Goal: Task Accomplishment & Management: Use online tool/utility

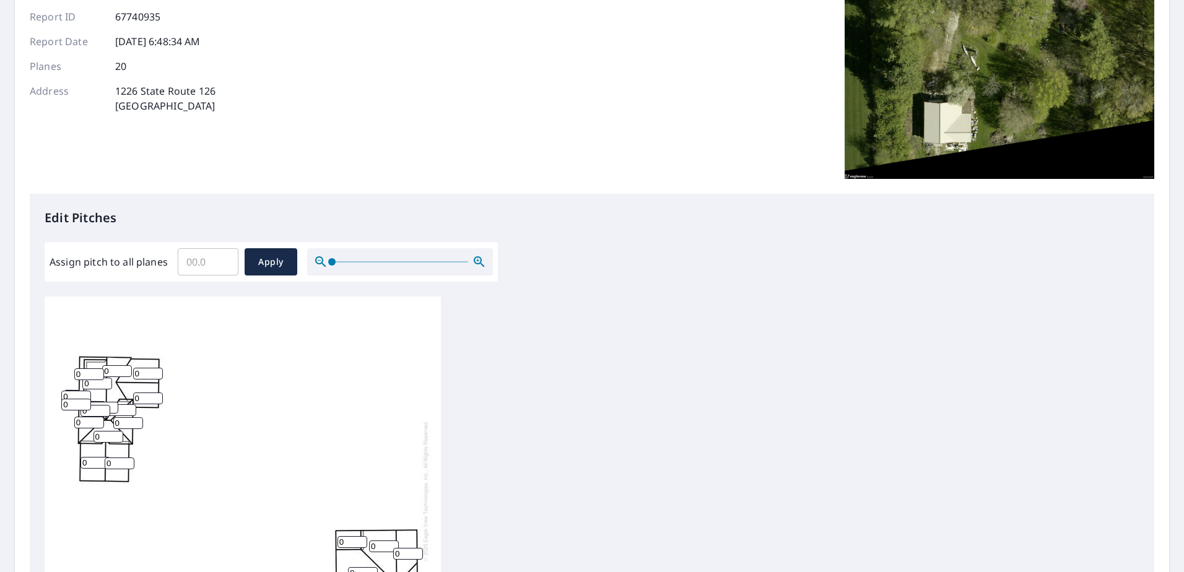
scroll to position [186, 0]
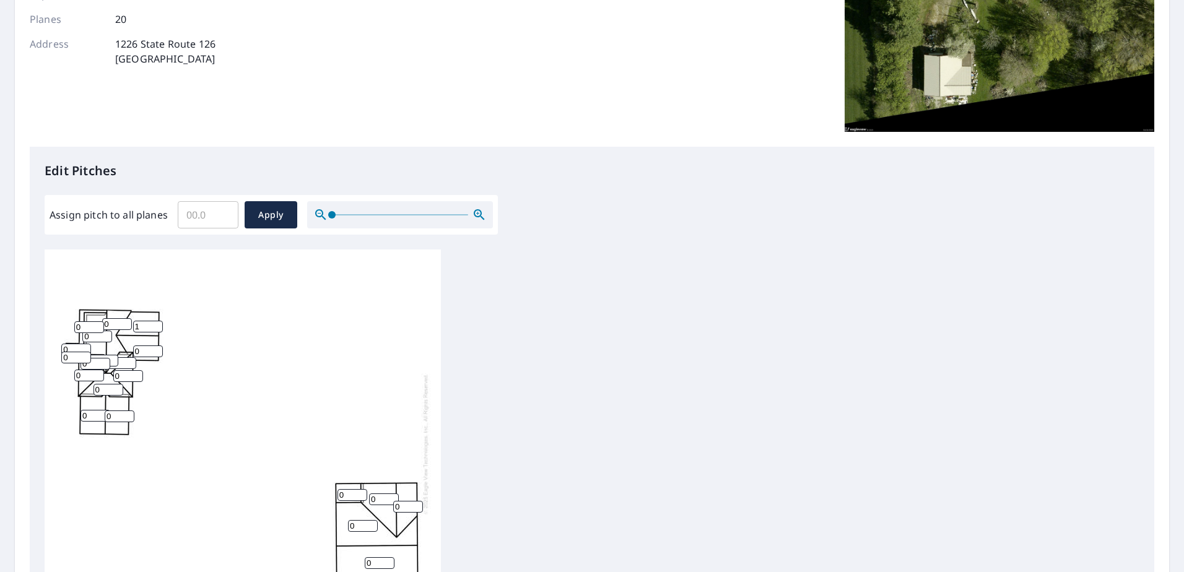
click at [160, 321] on input "1" at bounding box center [148, 327] width 30 height 12
click at [158, 323] on input "2" at bounding box center [148, 327] width 30 height 12
click at [158, 323] on input "3" at bounding box center [148, 327] width 30 height 12
click at [158, 323] on input "4" at bounding box center [148, 327] width 30 height 12
click at [158, 323] on input "5" at bounding box center [148, 327] width 30 height 12
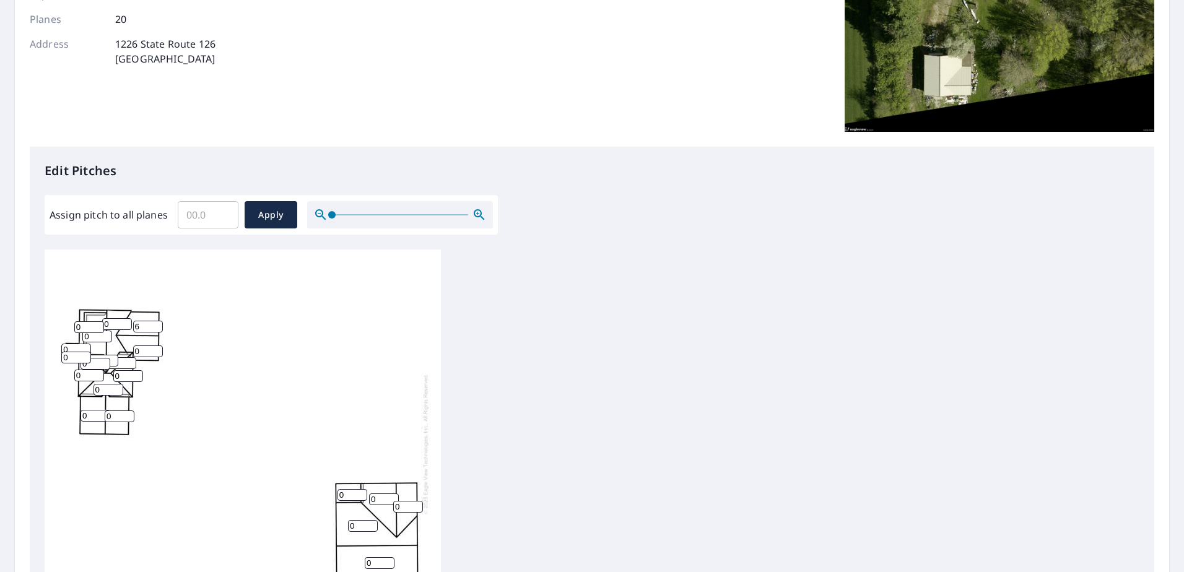
type input "6"
click at [158, 323] on input "6" at bounding box center [148, 327] width 30 height 12
click at [160, 349] on input "1" at bounding box center [148, 351] width 30 height 12
click at [160, 349] on input "2" at bounding box center [148, 351] width 30 height 12
click at [160, 349] on input "3" at bounding box center [148, 351] width 30 height 12
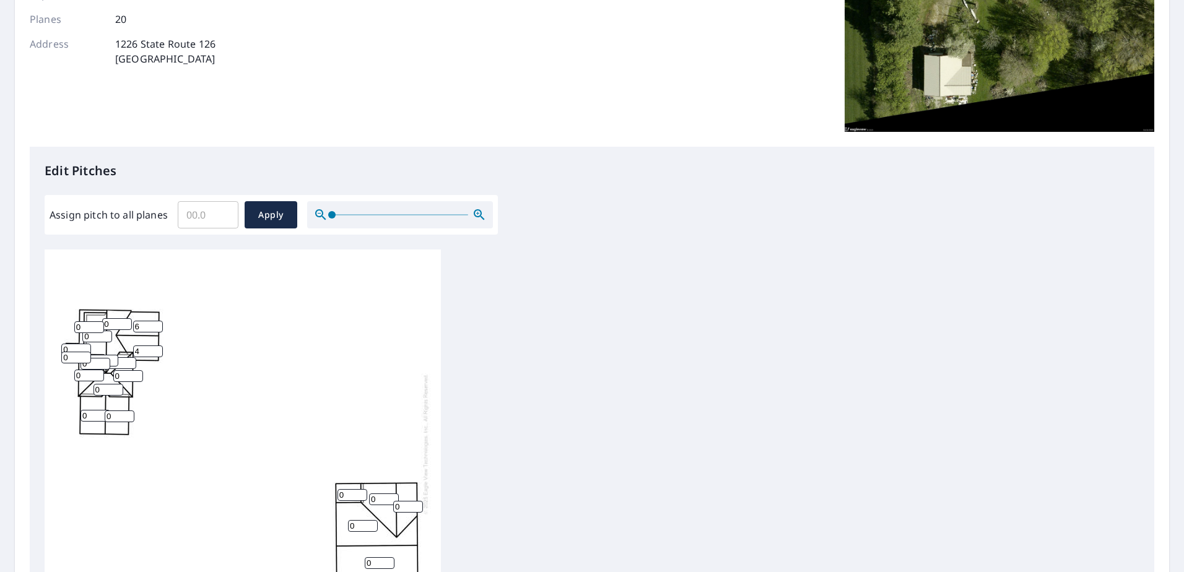
click at [160, 349] on input "4" at bounding box center [148, 351] width 30 height 12
click at [160, 349] on input "5" at bounding box center [148, 351] width 30 height 12
type input "6"
click at [160, 349] on input "6" at bounding box center [148, 351] width 30 height 12
click at [85, 346] on input "1" at bounding box center [76, 350] width 30 height 12
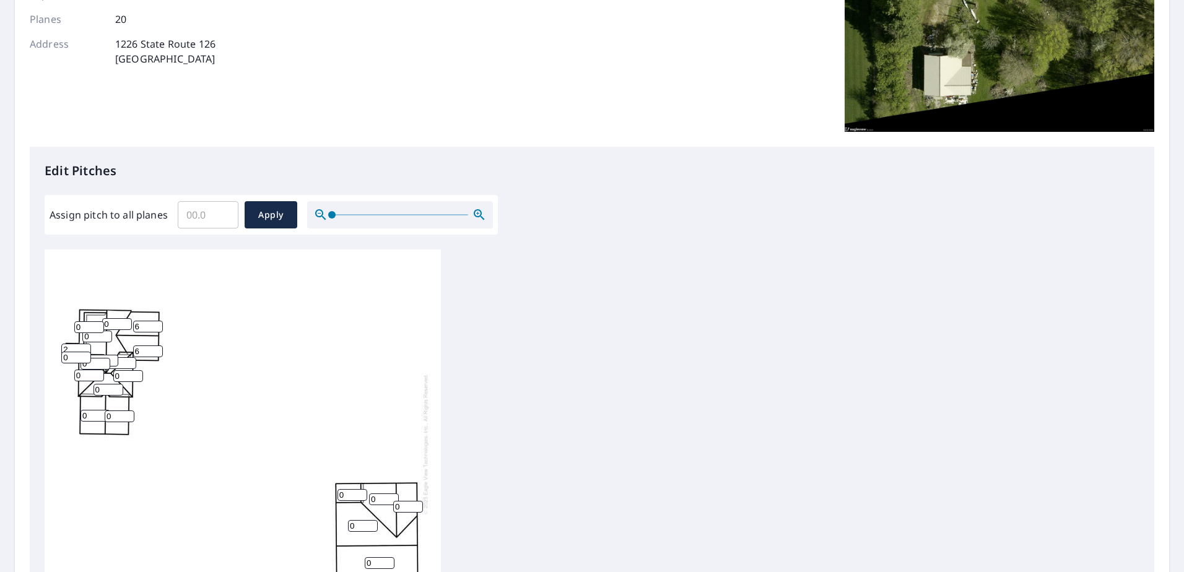
click at [85, 346] on input "2" at bounding box center [76, 350] width 30 height 12
click at [85, 346] on input "3" at bounding box center [76, 350] width 30 height 12
click at [85, 346] on input "4" at bounding box center [76, 350] width 30 height 12
click at [85, 346] on input "5" at bounding box center [76, 350] width 30 height 12
click at [85, 346] on input "6" at bounding box center [76, 350] width 30 height 12
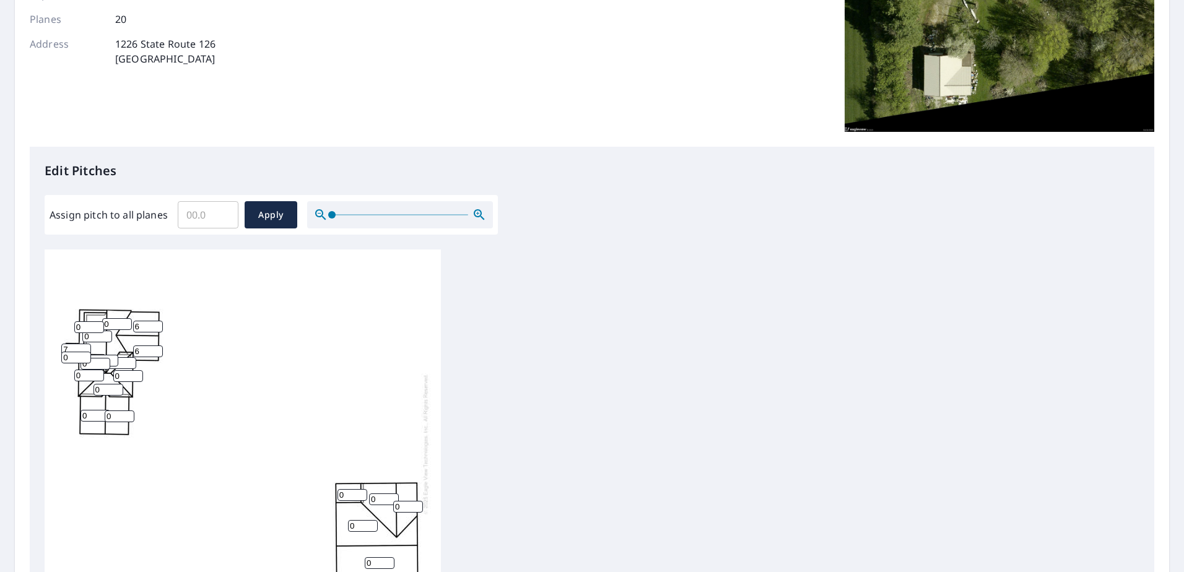
click at [85, 346] on input "7" at bounding box center [76, 350] width 30 height 12
click at [85, 346] on input "8" at bounding box center [76, 350] width 30 height 12
click at [85, 346] on input "9" at bounding box center [76, 350] width 30 height 12
type input "10"
click at [85, 346] on input "10" at bounding box center [76, 350] width 30 height 12
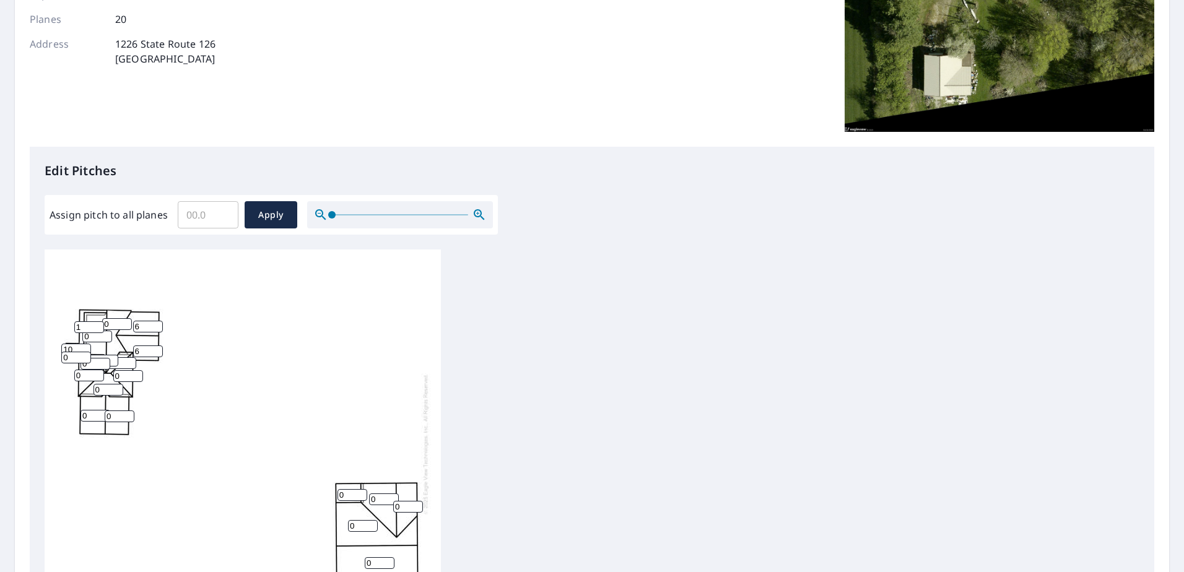
click at [98, 323] on input "1" at bounding box center [89, 327] width 30 height 12
click at [98, 323] on input "2" at bounding box center [89, 327] width 30 height 12
click at [98, 323] on input "3" at bounding box center [89, 327] width 30 height 12
type input "4"
click at [98, 323] on input "4" at bounding box center [89, 327] width 30 height 12
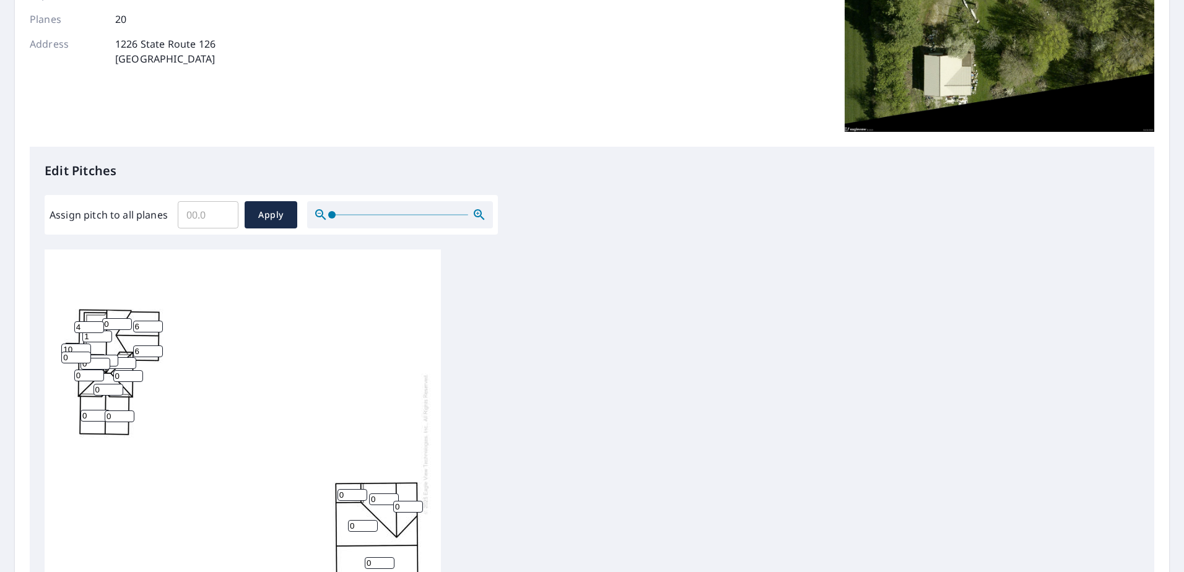
click at [105, 334] on input "1" at bounding box center [97, 337] width 30 height 12
click at [105, 334] on input "2" at bounding box center [97, 337] width 30 height 12
type input "3"
click at [105, 334] on input "3" at bounding box center [97, 337] width 30 height 12
click at [125, 321] on input "1" at bounding box center [117, 324] width 30 height 12
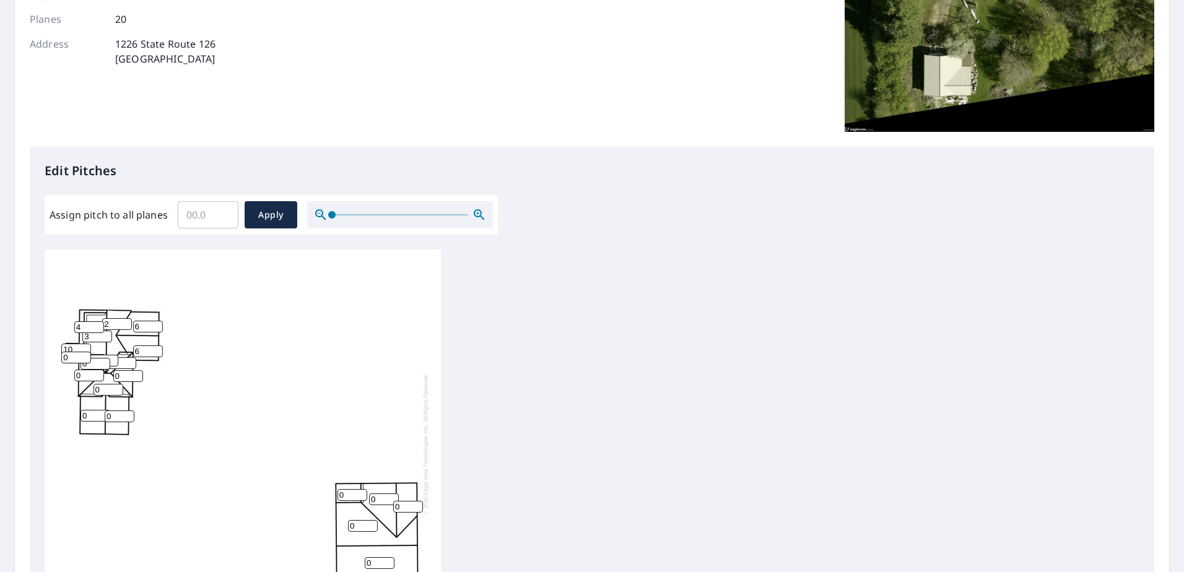
click at [125, 321] on input "2" at bounding box center [117, 324] width 30 height 12
click at [125, 321] on input "3" at bounding box center [117, 324] width 30 height 12
click at [125, 321] on input "4" at bounding box center [117, 324] width 30 height 12
click at [125, 321] on input "5" at bounding box center [117, 324] width 30 height 12
type input "6"
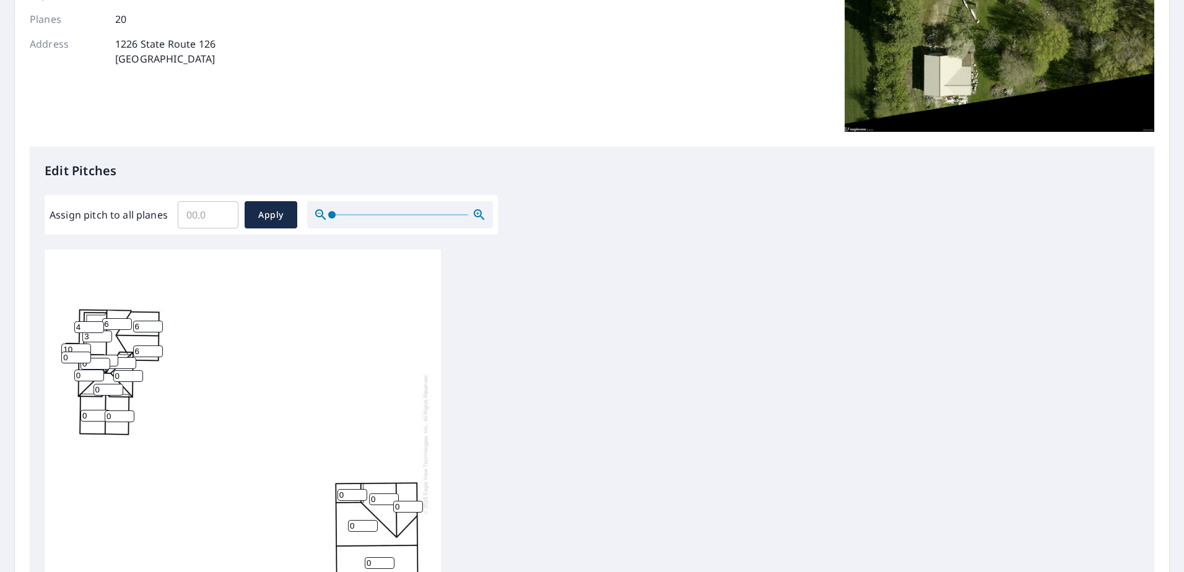
click at [125, 321] on input "6" at bounding box center [117, 324] width 30 height 12
click at [109, 334] on input "4" at bounding box center [97, 337] width 30 height 12
click at [109, 334] on input "5" at bounding box center [97, 337] width 30 height 12
type input "6"
click at [109, 334] on input "6" at bounding box center [97, 337] width 30 height 12
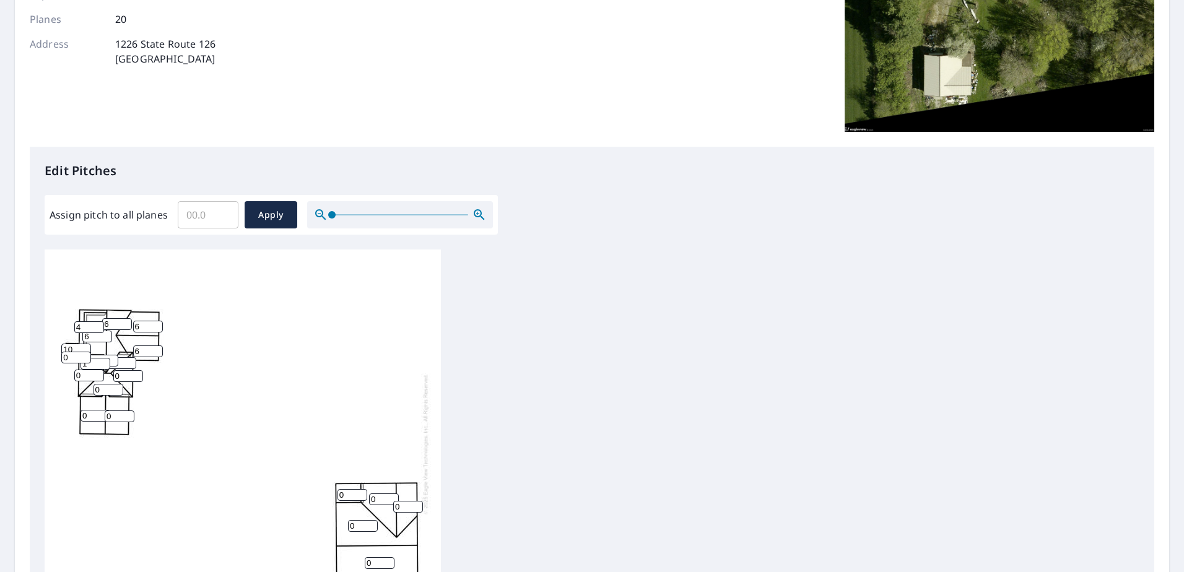
click at [105, 360] on input "1" at bounding box center [95, 364] width 30 height 12
click at [105, 360] on input "2" at bounding box center [95, 364] width 30 height 12
click at [105, 360] on input "3" at bounding box center [95, 364] width 30 height 12
type input "4"
click at [105, 360] on input "4" at bounding box center [95, 364] width 30 height 12
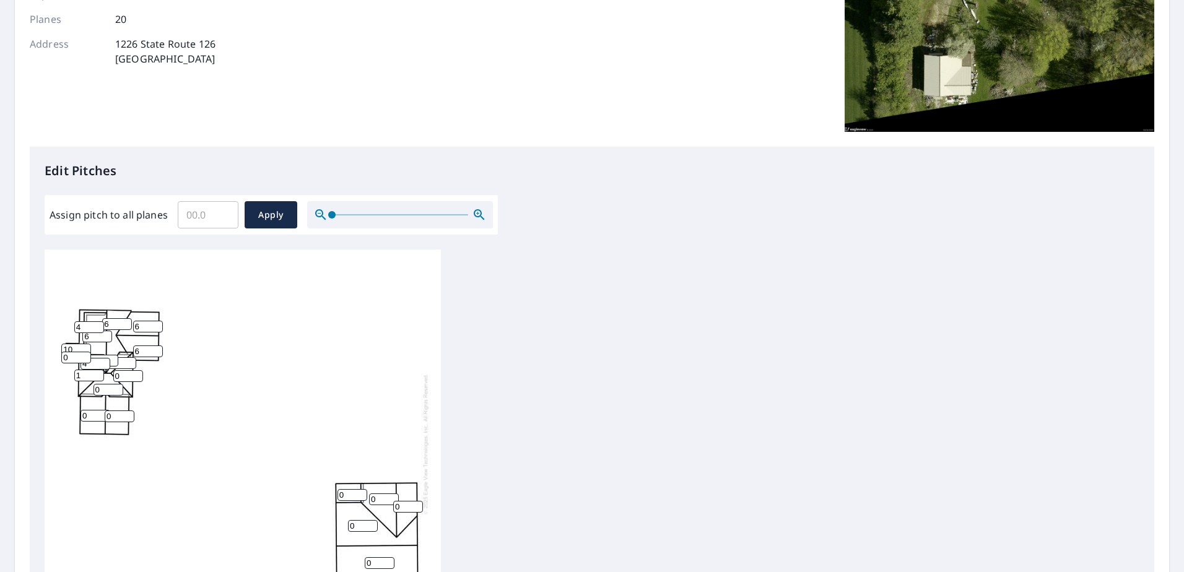
click at [100, 372] on input "1" at bounding box center [89, 376] width 30 height 12
click at [100, 372] on input "2" at bounding box center [89, 376] width 30 height 12
click at [100, 372] on input "3" at bounding box center [89, 376] width 30 height 12
click at [100, 372] on input "4" at bounding box center [89, 376] width 30 height 12
click at [100, 372] on input "5" at bounding box center [89, 376] width 30 height 12
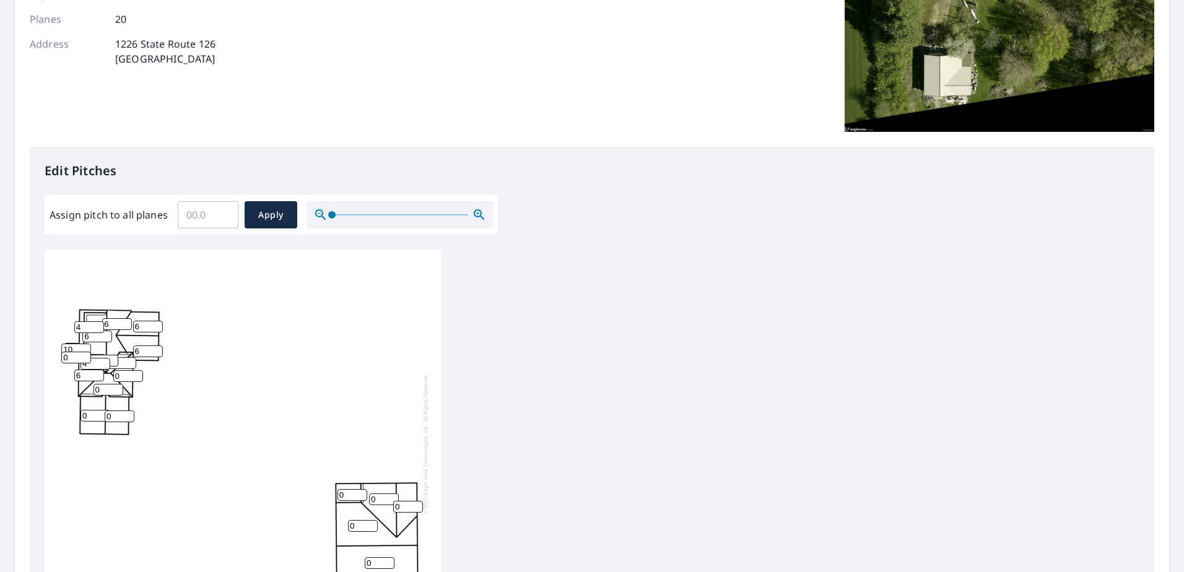
type input "6"
click at [100, 372] on input "6" at bounding box center [89, 376] width 30 height 12
click at [137, 372] on input "1" at bounding box center [128, 376] width 30 height 12
click at [137, 372] on input "2" at bounding box center [128, 376] width 30 height 12
click at [137, 372] on input "3" at bounding box center [128, 376] width 30 height 12
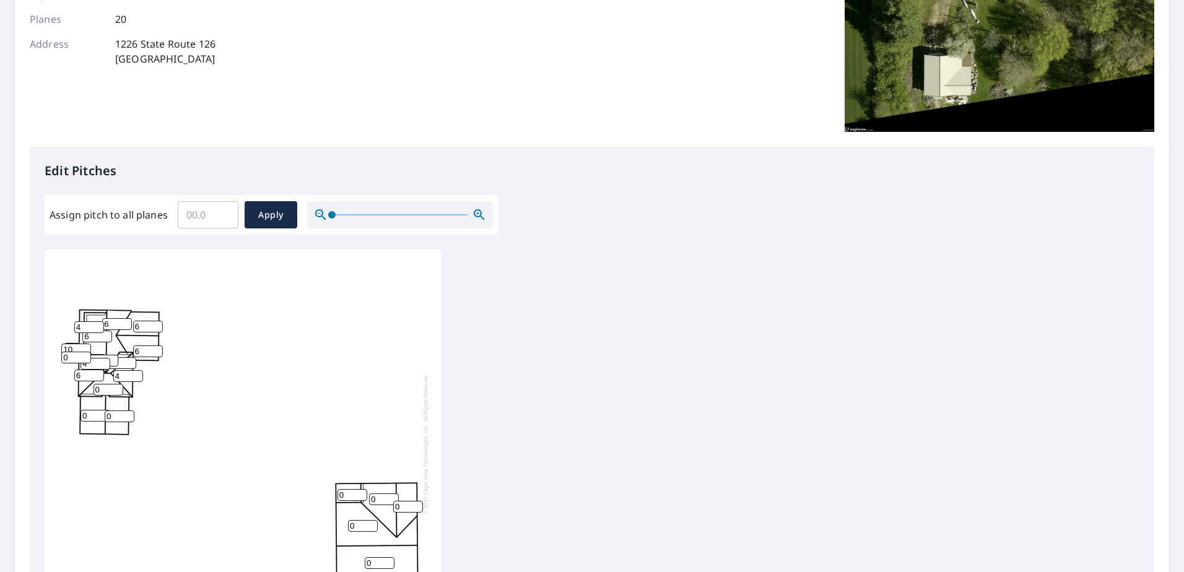
click at [137, 372] on input "4" at bounding box center [128, 376] width 30 height 12
click at [137, 372] on input "5" at bounding box center [128, 376] width 30 height 12
type input "6"
click at [137, 372] on input "6" at bounding box center [128, 376] width 30 height 12
click at [126, 364] on input "0" at bounding box center [121, 363] width 30 height 12
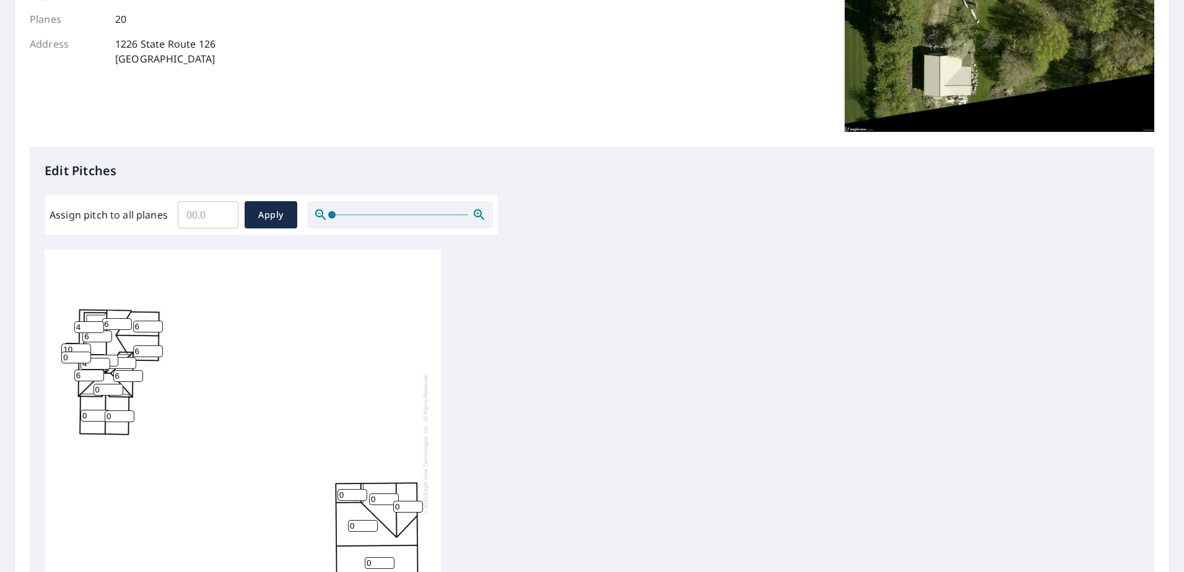
click at [131, 361] on input "1" at bounding box center [121, 363] width 30 height 12
click at [131, 361] on input "2" at bounding box center [121, 363] width 30 height 12
click at [131, 361] on input "3" at bounding box center [121, 363] width 30 height 12
click at [131, 361] on input "4" at bounding box center [121, 363] width 30 height 12
type input "5"
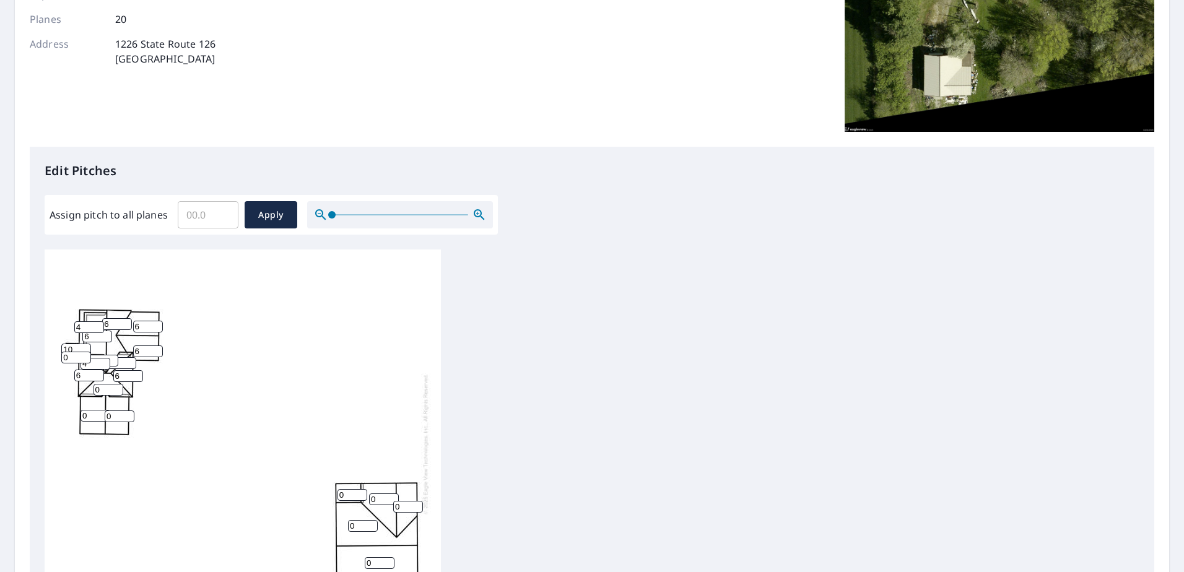
click at [131, 361] on input "5" at bounding box center [121, 363] width 30 height 12
click at [84, 354] on input "1" at bounding box center [76, 358] width 30 height 12
click at [84, 354] on input "2" at bounding box center [76, 358] width 30 height 12
click at [84, 354] on input "3" at bounding box center [76, 358] width 30 height 12
click at [84, 354] on input "4" at bounding box center [76, 358] width 30 height 12
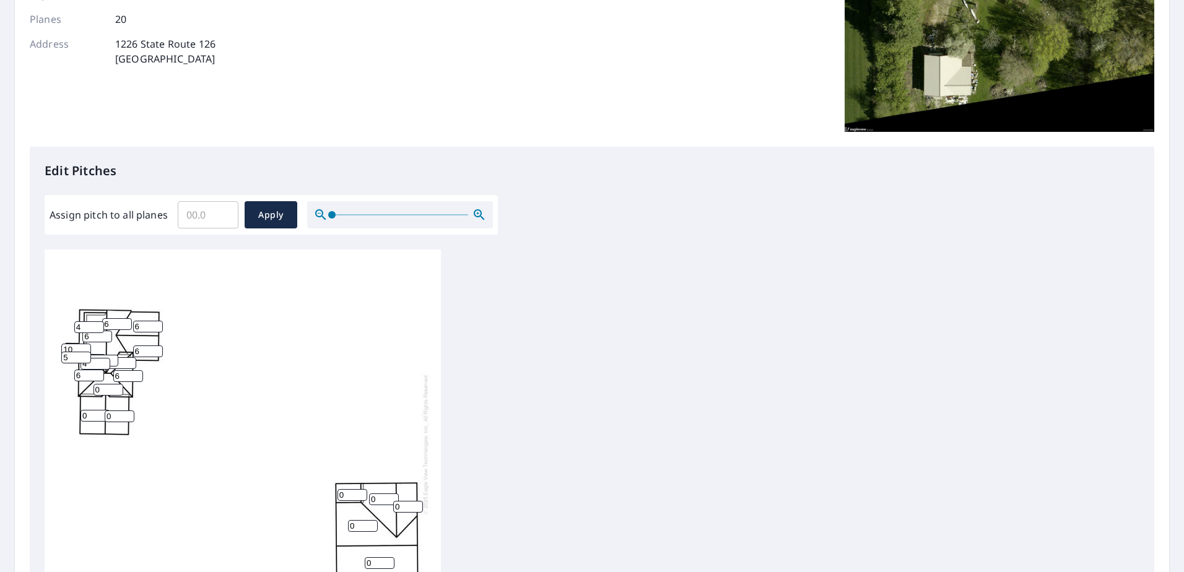
click at [84, 354] on input "5" at bounding box center [76, 358] width 30 height 12
type input "6"
click at [84, 354] on input "6" at bounding box center [76, 358] width 30 height 12
click at [126, 412] on input "1" at bounding box center [120, 416] width 30 height 12
click at [126, 412] on input "2" at bounding box center [120, 416] width 30 height 12
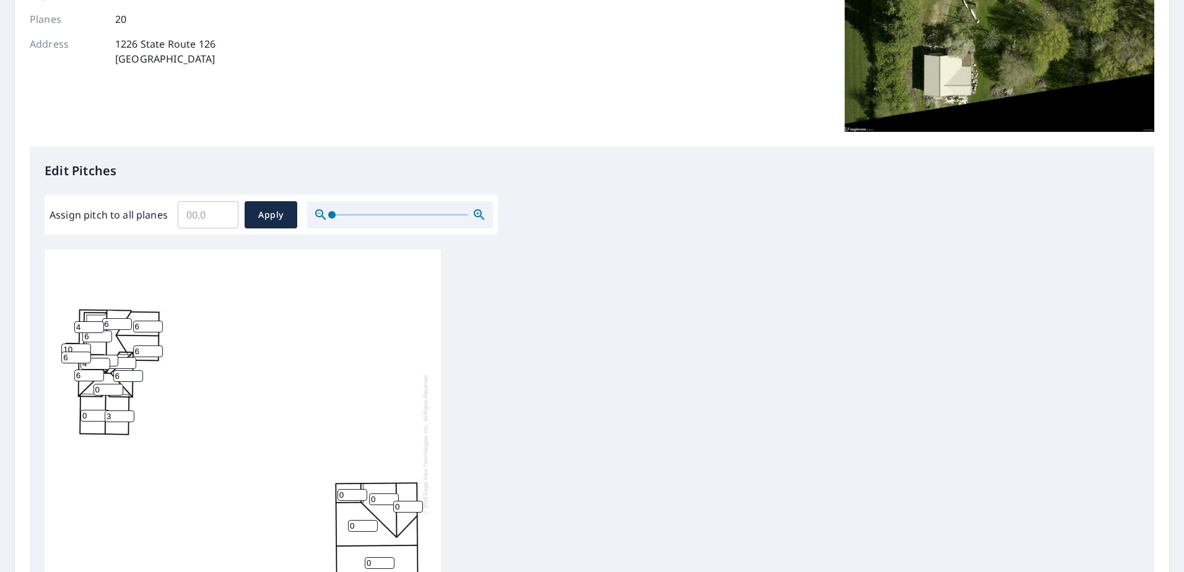
click at [128, 412] on input "3" at bounding box center [120, 416] width 30 height 12
click at [128, 412] on input "4" at bounding box center [120, 416] width 30 height 12
click at [128, 412] on input "5" at bounding box center [120, 416] width 30 height 12
type input "6"
click at [129, 412] on input "6" at bounding box center [120, 416] width 30 height 12
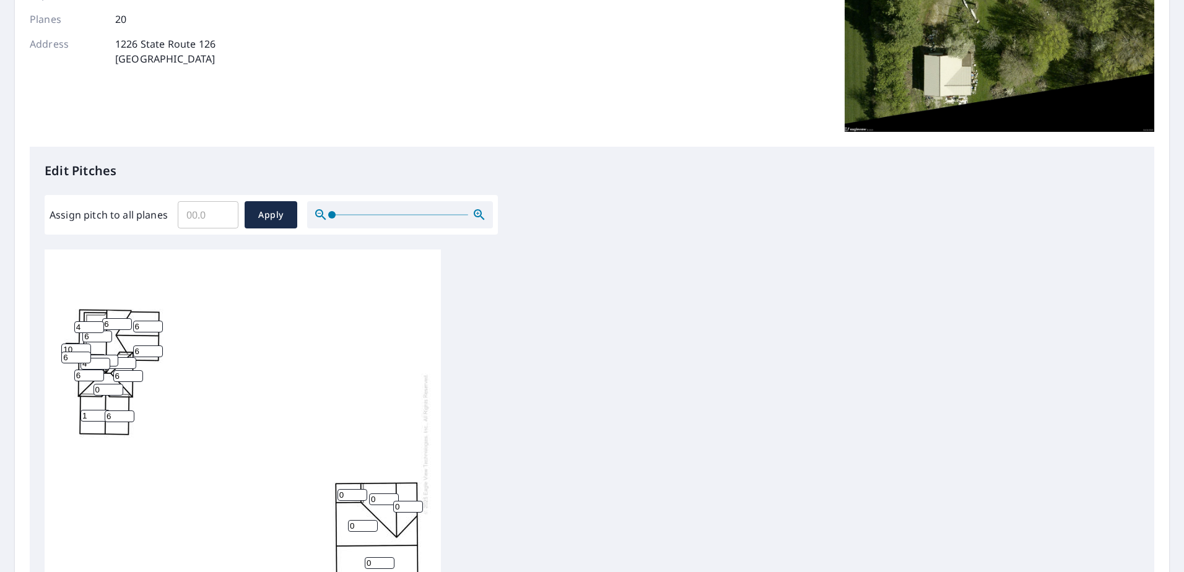
click at [100, 411] on input "1" at bounding box center [95, 416] width 30 height 12
click at [104, 411] on input "2" at bounding box center [95, 416] width 30 height 12
click at [105, 411] on input "6" at bounding box center [120, 416] width 30 height 12
click at [102, 412] on input "3" at bounding box center [95, 416] width 30 height 12
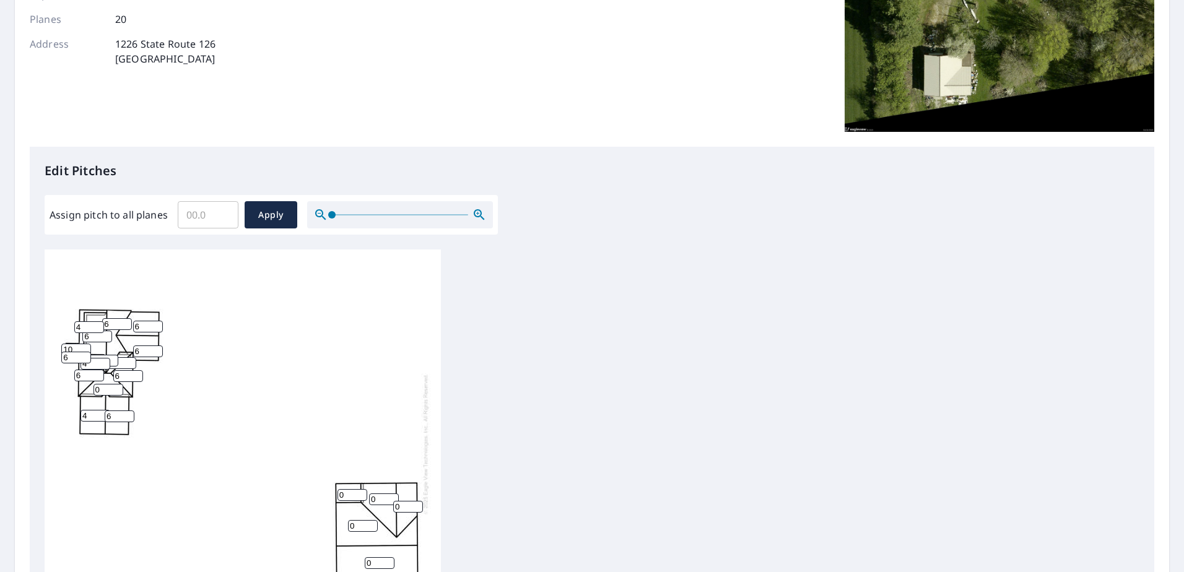
click at [102, 412] on input "4" at bounding box center [95, 416] width 30 height 12
click at [102, 412] on input "5" at bounding box center [95, 416] width 30 height 12
type input "6"
click at [102, 412] on input "6" at bounding box center [95, 416] width 30 height 12
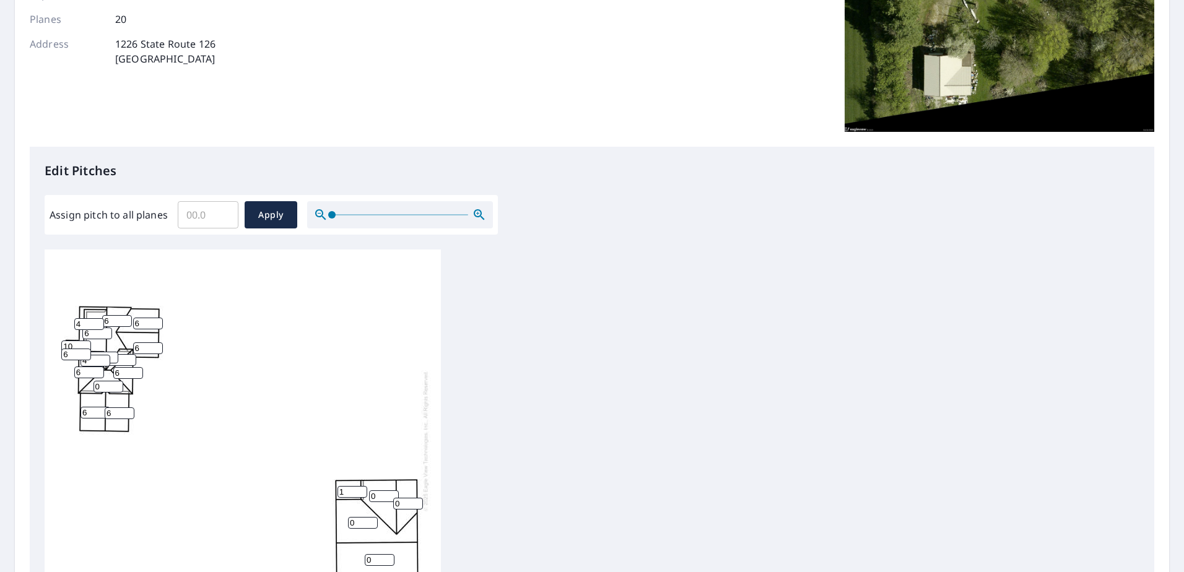
type input "1"
click at [360, 486] on input "1" at bounding box center [352, 492] width 30 height 12
click at [395, 490] on input "1" at bounding box center [384, 496] width 30 height 12
click at [393, 490] on input "2" at bounding box center [384, 496] width 30 height 12
click at [393, 490] on input "3" at bounding box center [384, 496] width 30 height 12
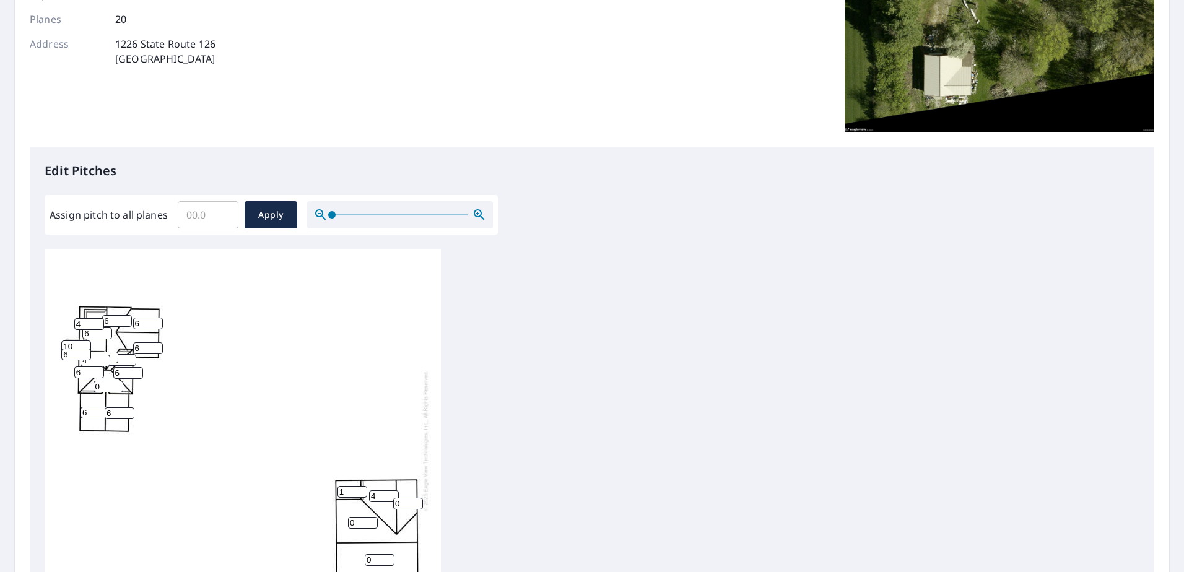
click at [393, 490] on input "4" at bounding box center [384, 496] width 30 height 12
click at [393, 490] on input "5" at bounding box center [384, 496] width 30 height 12
type input "6"
click at [392, 490] on input "6" at bounding box center [384, 496] width 30 height 12
click at [417, 498] on input "1" at bounding box center [408, 504] width 30 height 12
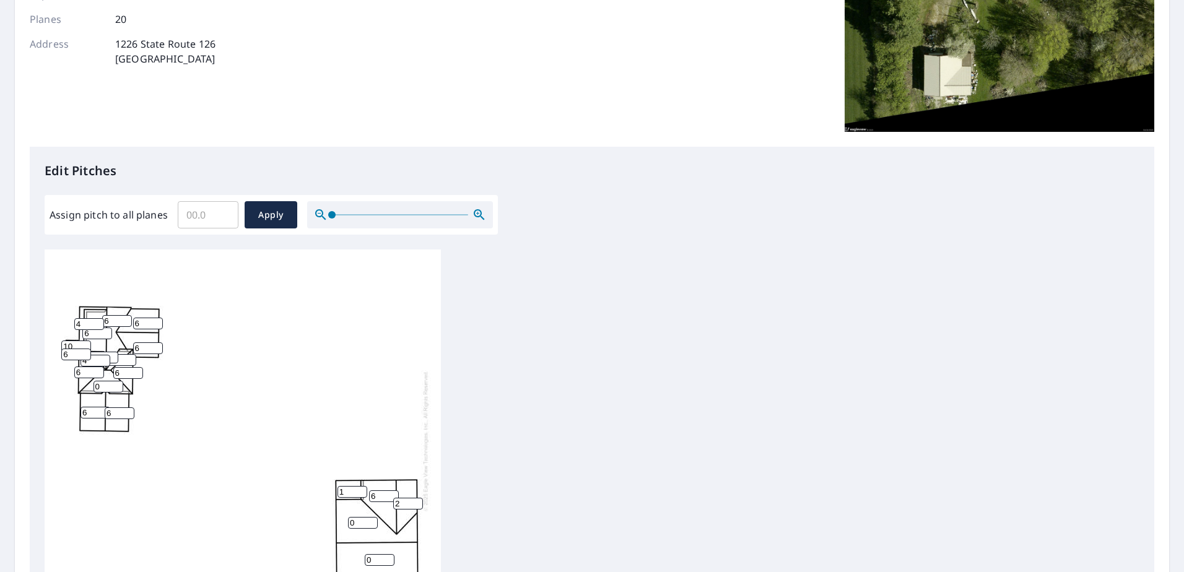
click at [417, 498] on input "2" at bounding box center [408, 504] width 30 height 12
click at [417, 498] on input "3" at bounding box center [408, 504] width 30 height 12
click at [417, 498] on input "4" at bounding box center [408, 504] width 30 height 12
click at [417, 498] on input "5" at bounding box center [408, 504] width 30 height 12
type input "6"
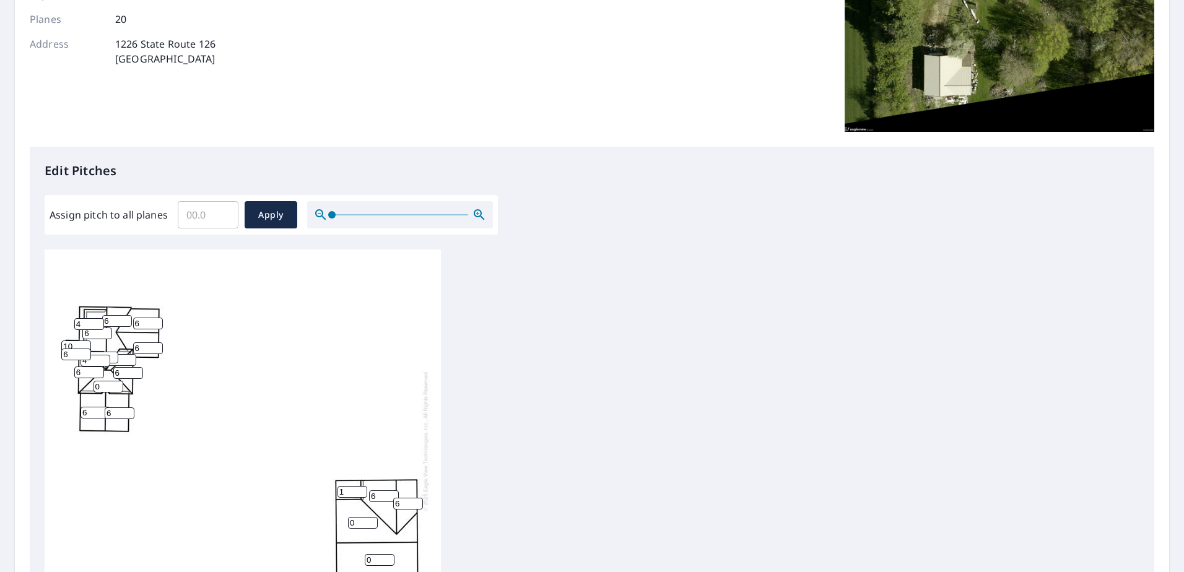
click at [417, 498] on input "6" at bounding box center [408, 504] width 30 height 12
click at [373, 517] on input "1" at bounding box center [363, 523] width 30 height 12
click at [373, 517] on input "2" at bounding box center [363, 523] width 30 height 12
click at [373, 517] on input "3" at bounding box center [363, 523] width 30 height 12
click at [373, 517] on input "4" at bounding box center [363, 523] width 30 height 12
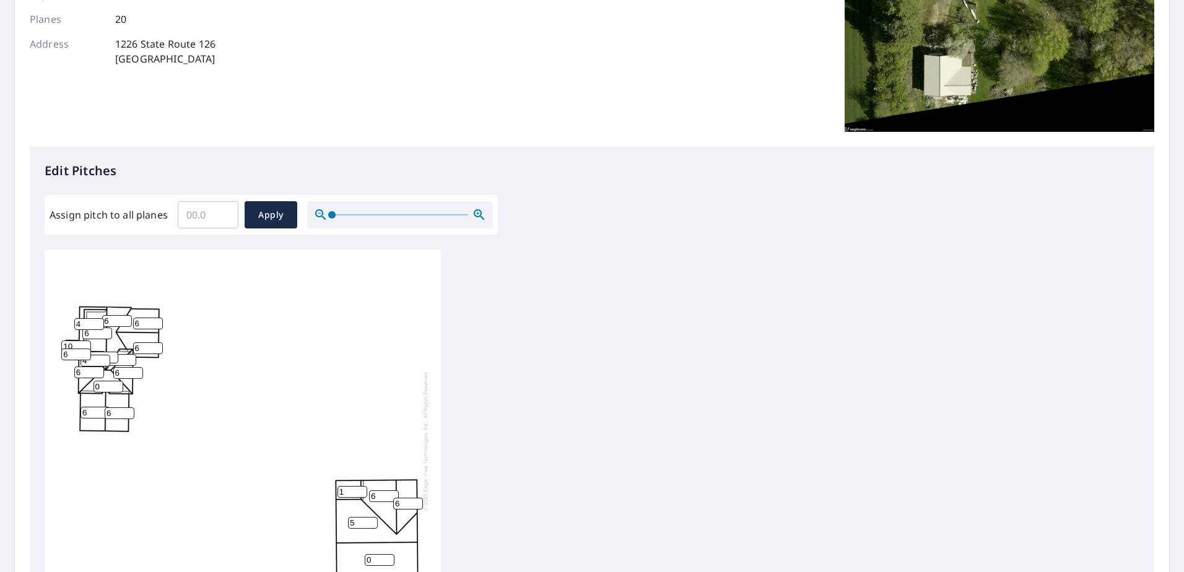
click at [373, 517] on input "5" at bounding box center [363, 523] width 30 height 12
type input "6"
click at [373, 517] on input "6" at bounding box center [363, 523] width 30 height 12
click at [388, 554] on input "1" at bounding box center [380, 560] width 30 height 12
click at [388, 554] on input "2" at bounding box center [380, 560] width 30 height 12
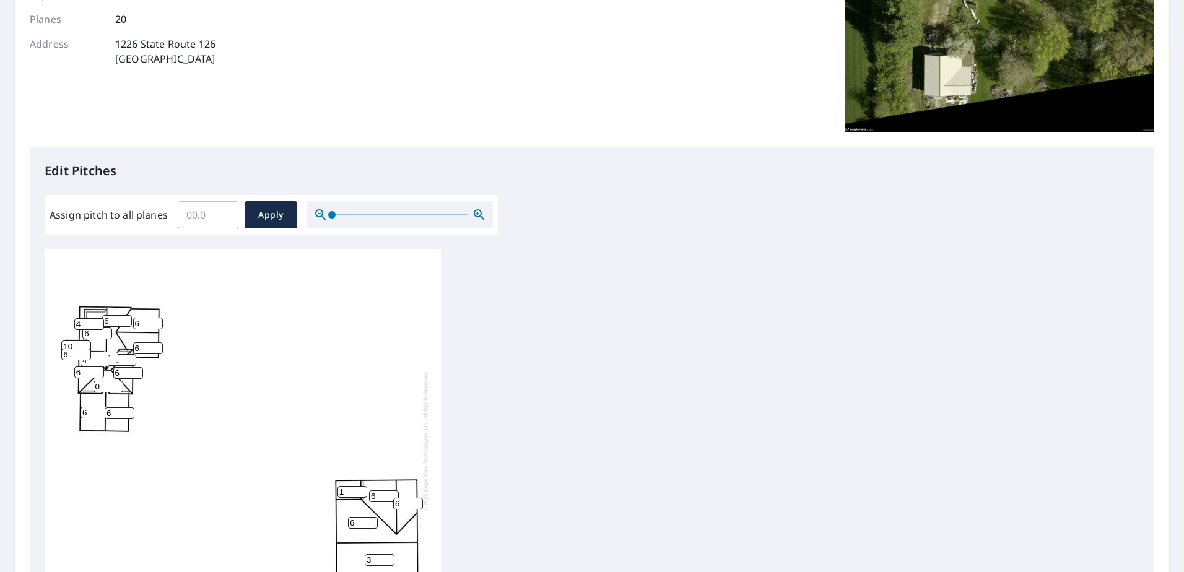
click at [388, 554] on input "3" at bounding box center [380, 560] width 30 height 12
click at [388, 554] on input "4" at bounding box center [380, 560] width 30 height 12
click at [388, 554] on input "5" at bounding box center [380, 560] width 30 height 12
type input "6"
click at [388, 554] on input "6" at bounding box center [380, 560] width 30 height 12
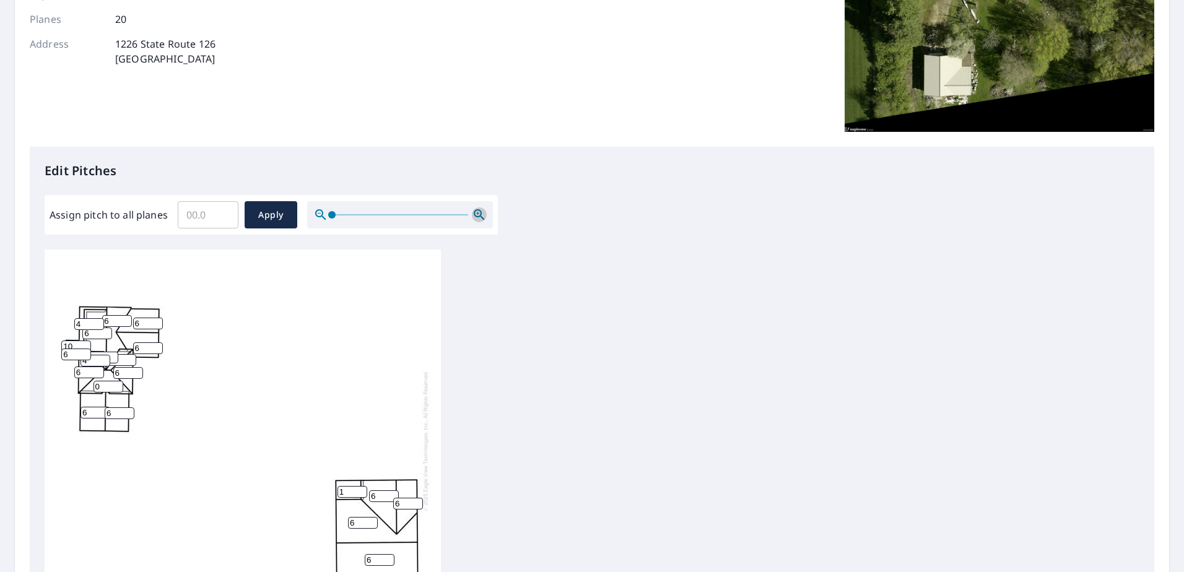
click at [477, 215] on icon "button" at bounding box center [479, 214] width 15 height 15
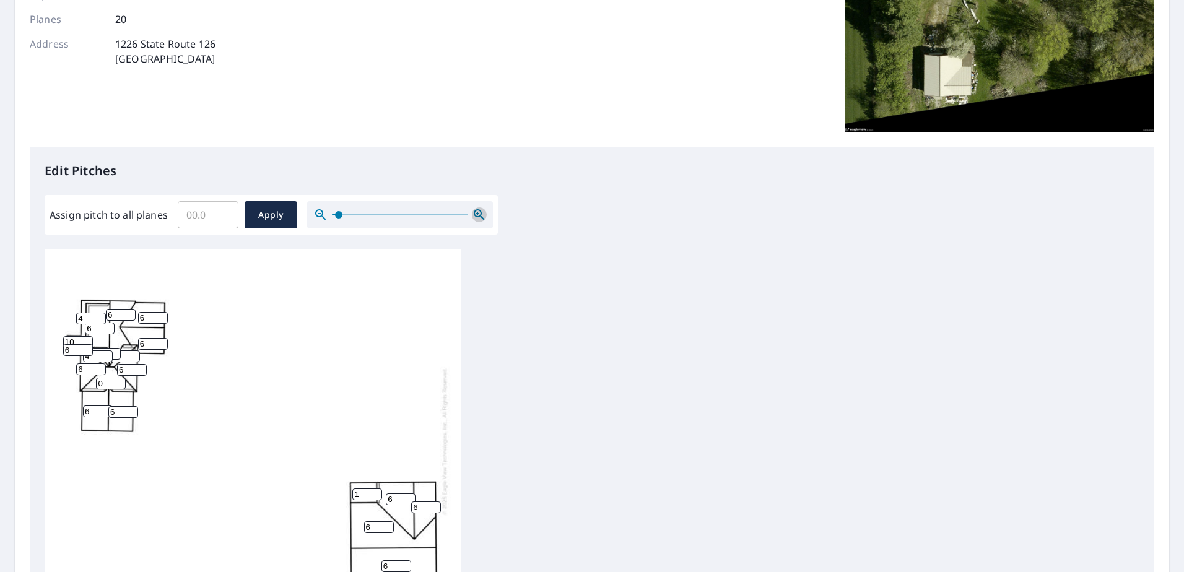
click at [477, 215] on icon "button" at bounding box center [479, 214] width 15 height 15
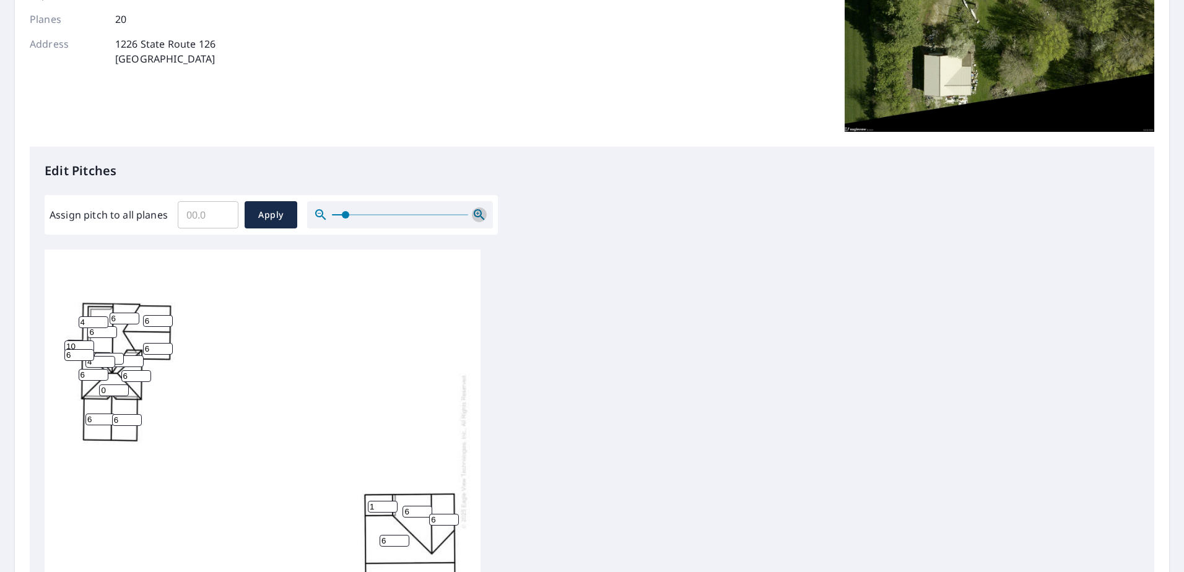
click at [477, 215] on icon "button" at bounding box center [479, 214] width 15 height 15
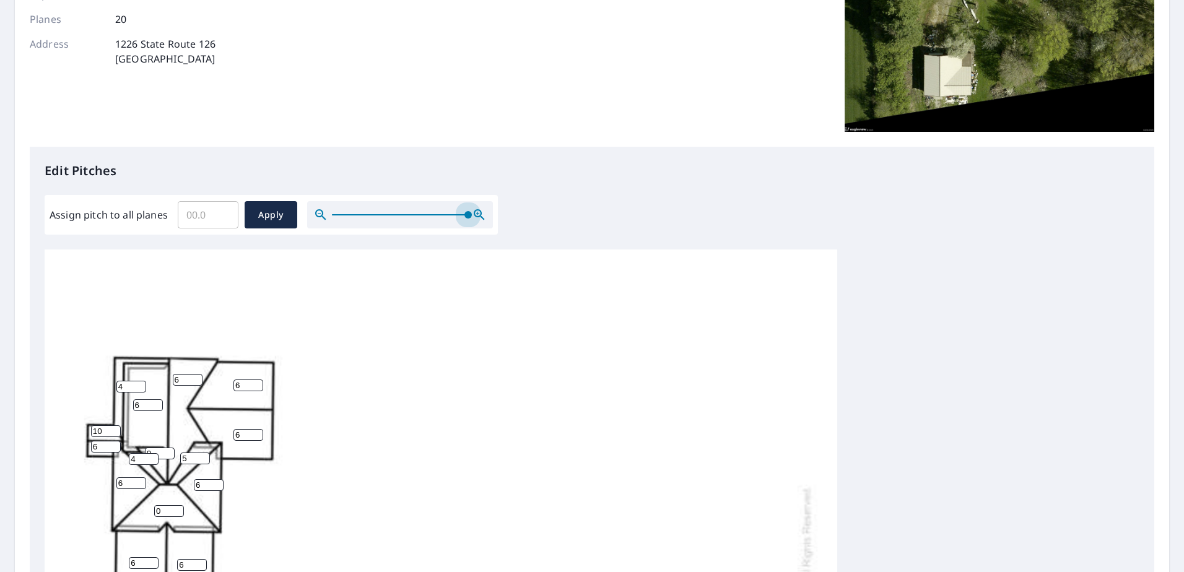
drag, startPoint x: 349, startPoint y: 212, endPoint x: 511, endPoint y: 238, distance: 163.7
click at [511, 238] on div "Edit Pitches Assign pitch to all planes ​ Apply 6 6 6 6 6 6 6 6 6 6 0 6 1 6 4 5…" at bounding box center [592, 400] width 1124 height 506
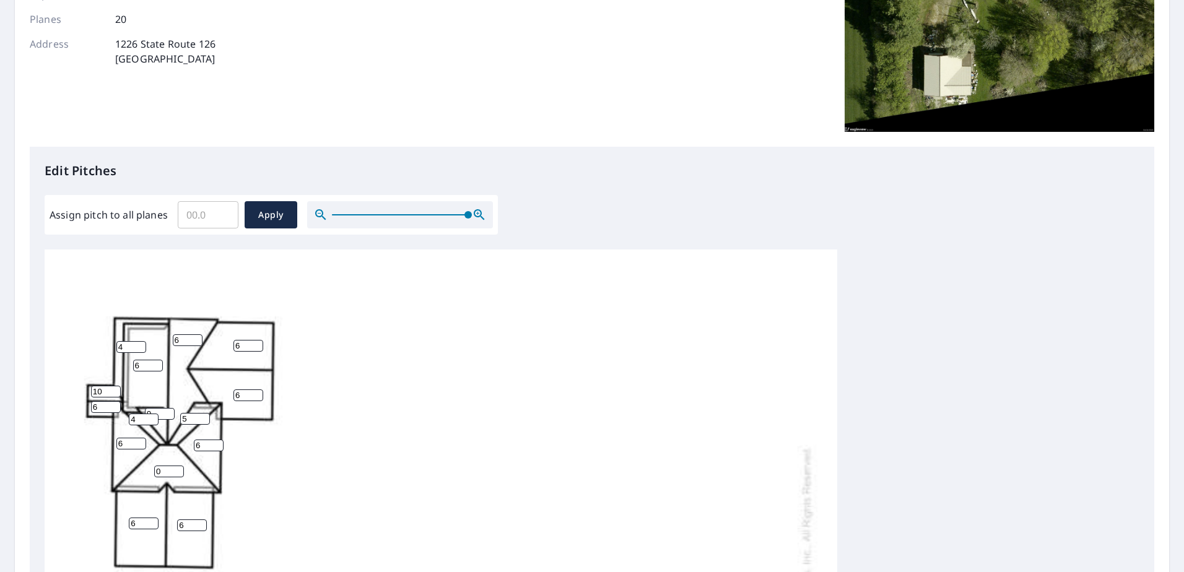
scroll to position [74, 0]
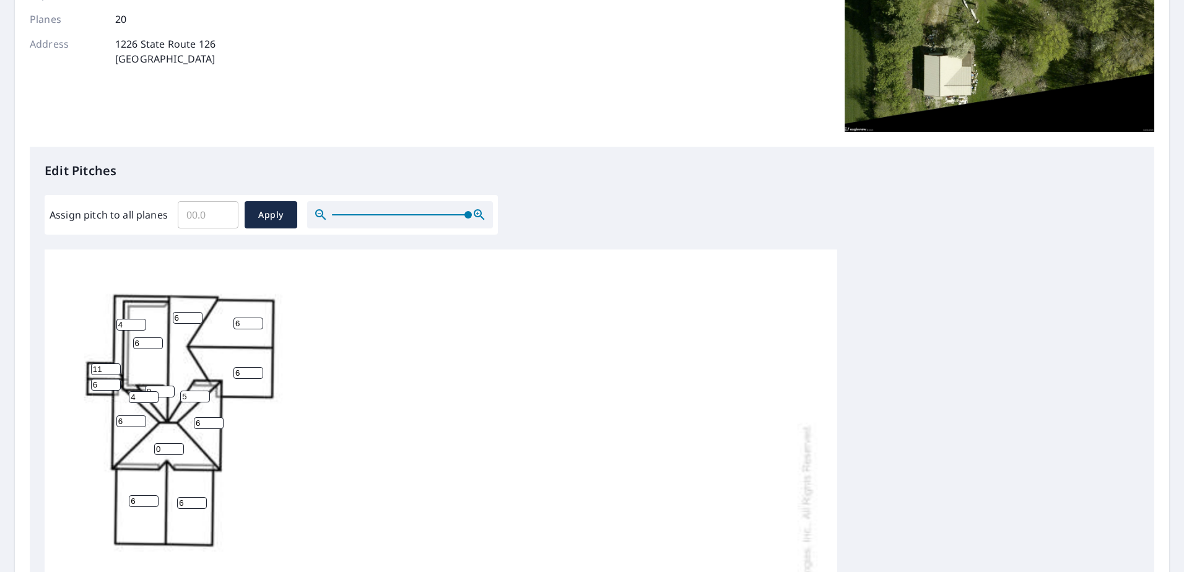
click at [116, 368] on input "11" at bounding box center [106, 369] width 30 height 12
click at [116, 371] on input "10" at bounding box center [106, 369] width 30 height 12
click at [116, 371] on input "9" at bounding box center [106, 369] width 30 height 12
click at [116, 371] on input "8" at bounding box center [106, 369] width 30 height 12
click at [116, 371] on input "7" at bounding box center [106, 369] width 30 height 12
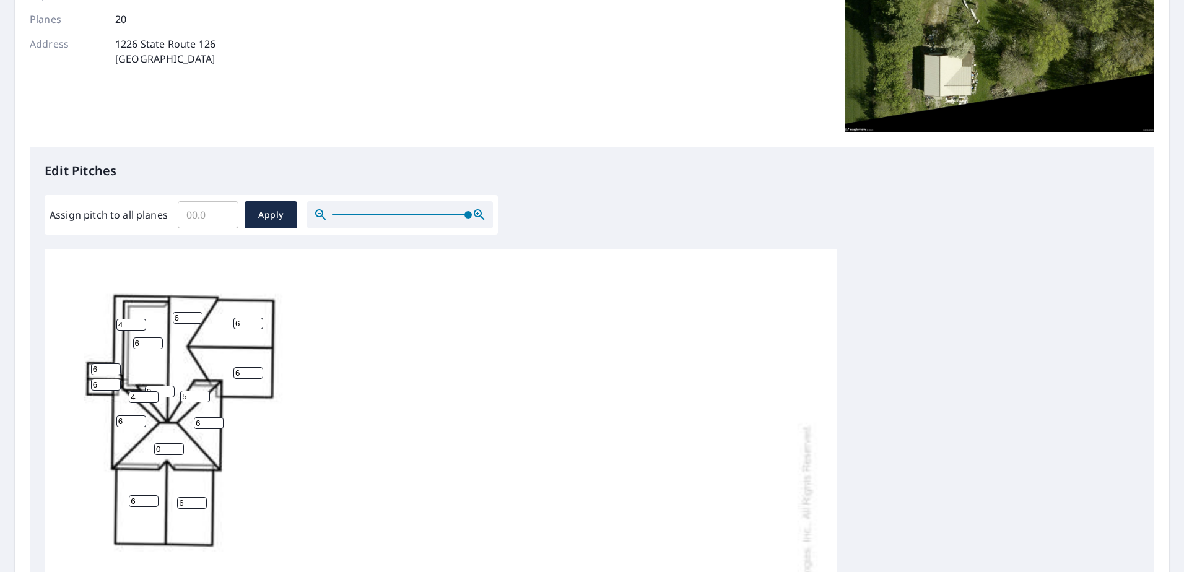
type input "6"
click at [116, 371] on input "6" at bounding box center [106, 369] width 30 height 12
click at [142, 323] on input "5" at bounding box center [131, 325] width 30 height 12
click at [141, 323] on input "6" at bounding box center [131, 325] width 30 height 12
click at [141, 323] on input "7" at bounding box center [131, 325] width 30 height 12
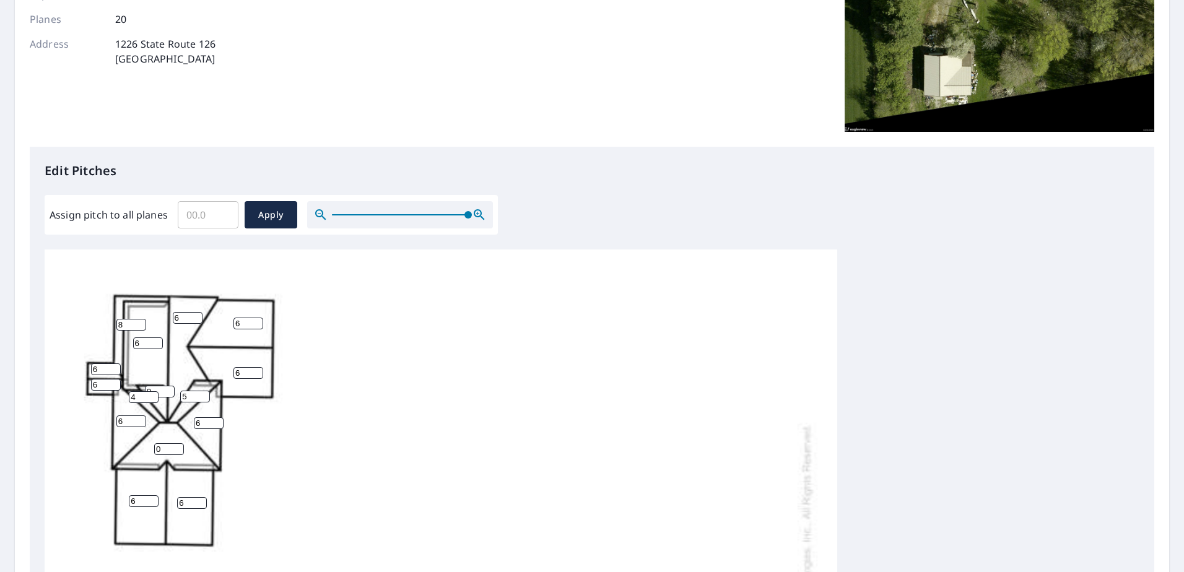
click at [141, 323] on input "8" at bounding box center [131, 325] width 30 height 12
click at [141, 323] on input "9" at bounding box center [131, 325] width 30 height 12
type input "10"
click at [141, 323] on input "10" at bounding box center [131, 325] width 30 height 12
click at [157, 344] on input "5" at bounding box center [148, 343] width 30 height 12
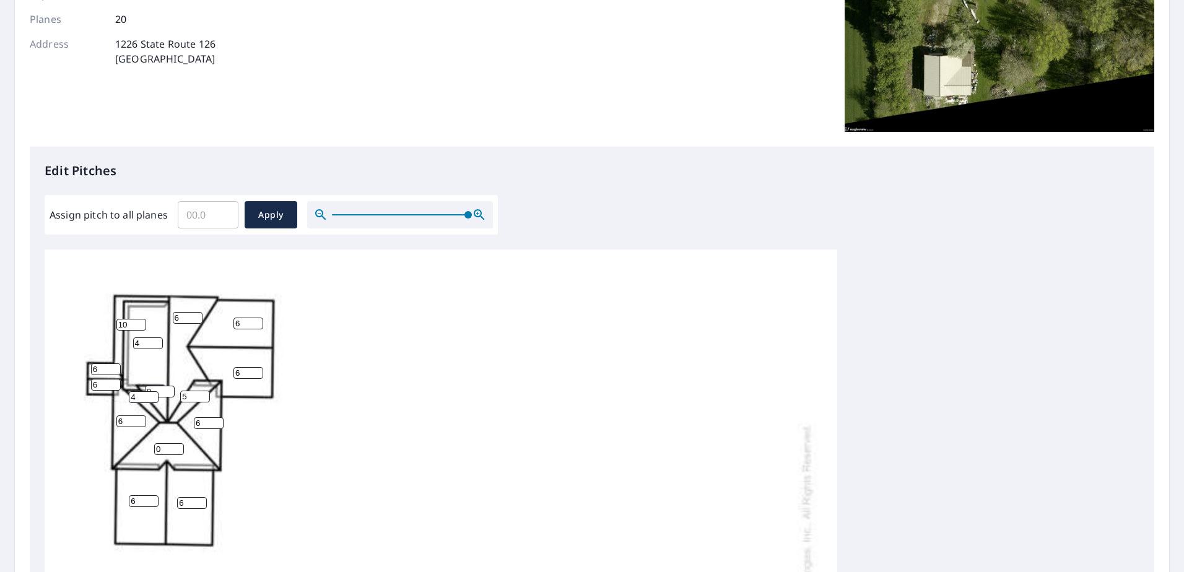
click at [157, 344] on input "4" at bounding box center [148, 343] width 30 height 12
click at [157, 344] on input "3" at bounding box center [148, 343] width 30 height 12
type input "4"
click at [157, 339] on input "4" at bounding box center [148, 343] width 30 height 12
click at [157, 397] on input "4" at bounding box center [144, 397] width 30 height 12
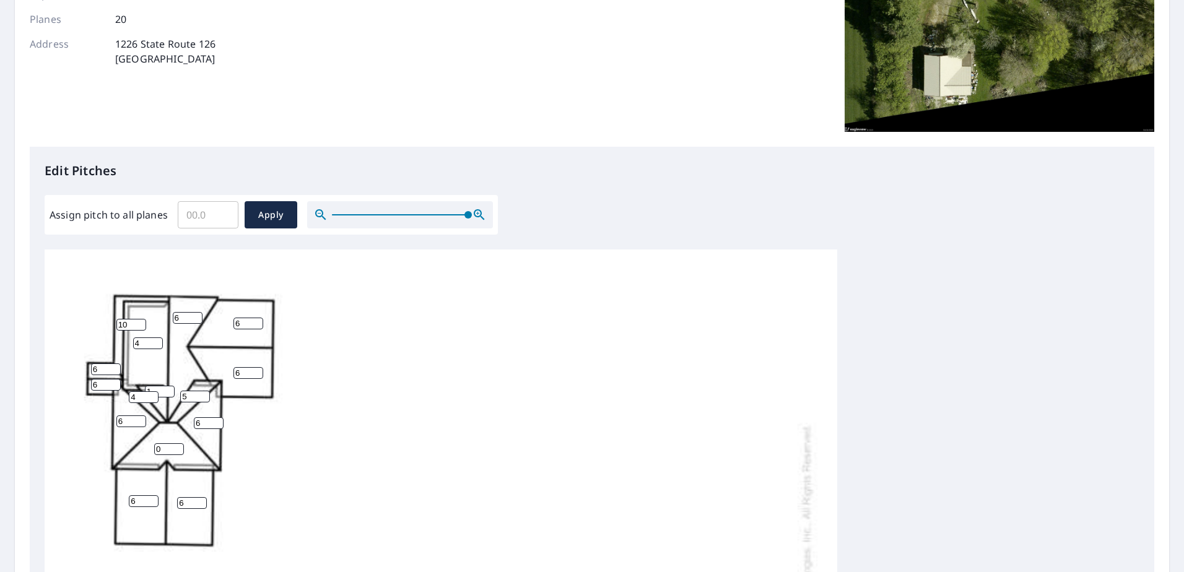
click at [166, 387] on input "1" at bounding box center [160, 392] width 30 height 12
click at [170, 387] on input "2" at bounding box center [160, 392] width 30 height 12
type input "3"
click at [170, 387] on input "3" at bounding box center [160, 392] width 30 height 12
type input "6"
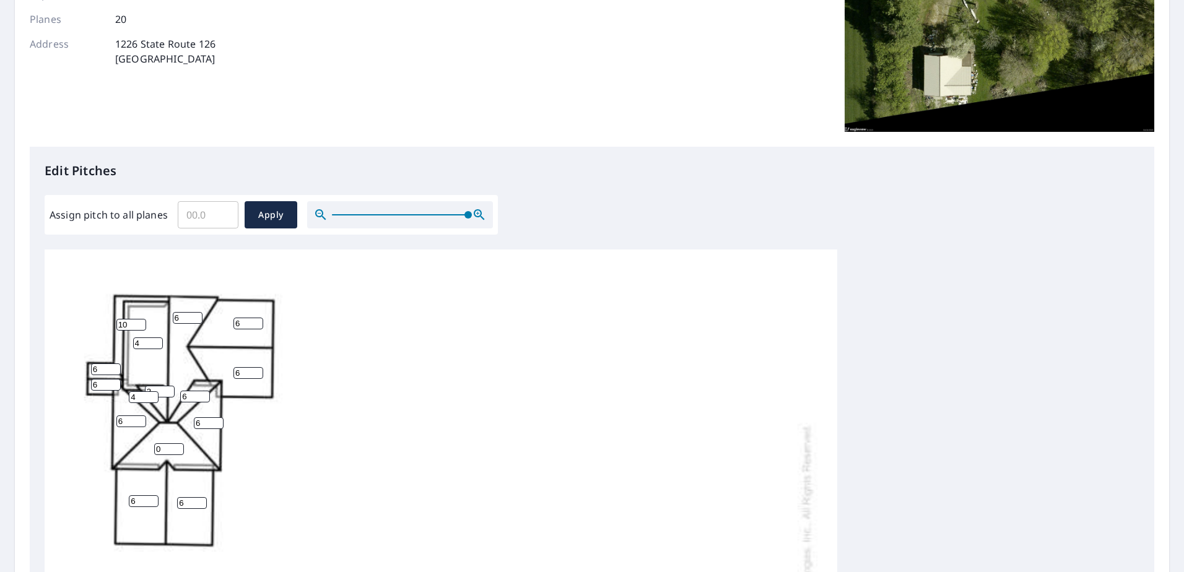
click at [204, 392] on input "6" at bounding box center [195, 397] width 30 height 12
click at [168, 388] on input "4" at bounding box center [160, 392] width 30 height 12
type input "3"
click at [170, 392] on input "3" at bounding box center [160, 392] width 30 height 12
click at [153, 396] on input "5" at bounding box center [144, 397] width 30 height 12
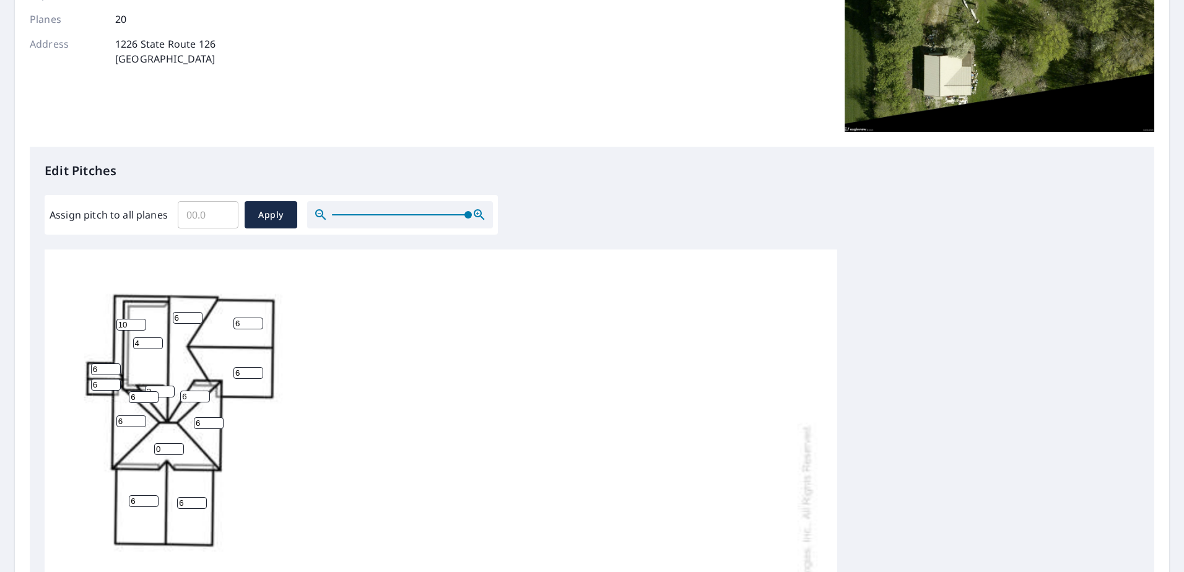
type input "6"
click at [153, 396] on input "6" at bounding box center [144, 397] width 30 height 12
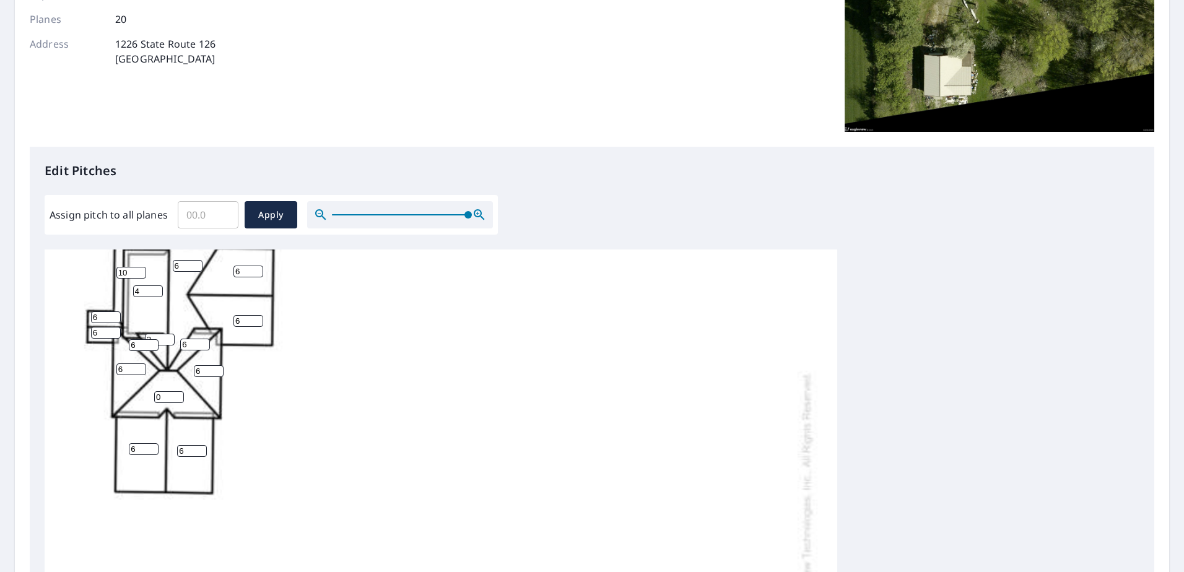
scroll to position [198, 0]
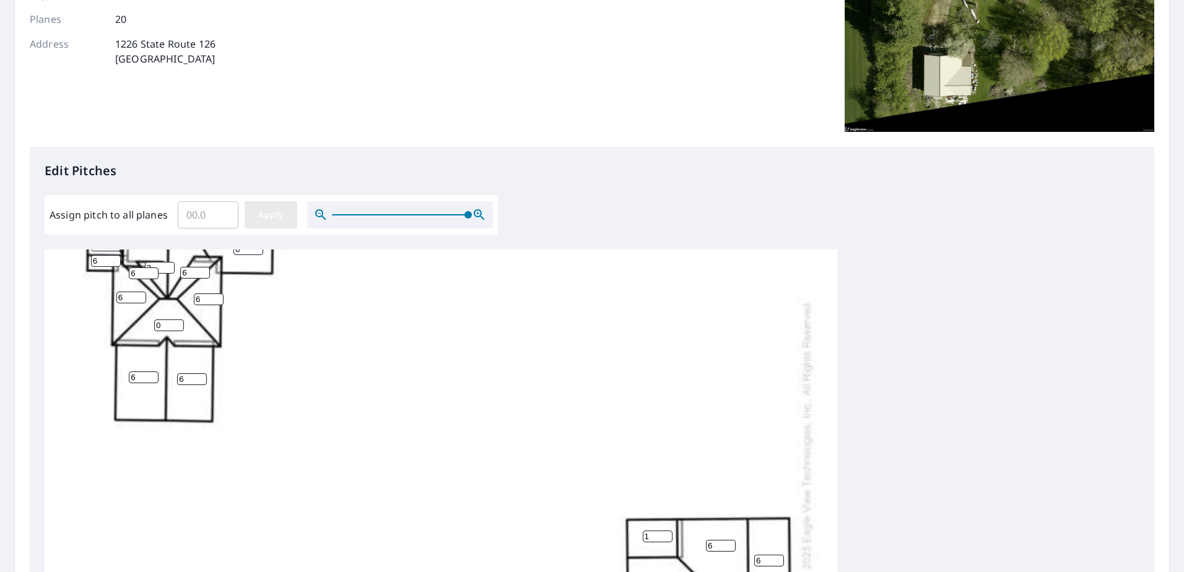
click at [256, 214] on span "Apply" at bounding box center [270, 214] width 33 height 15
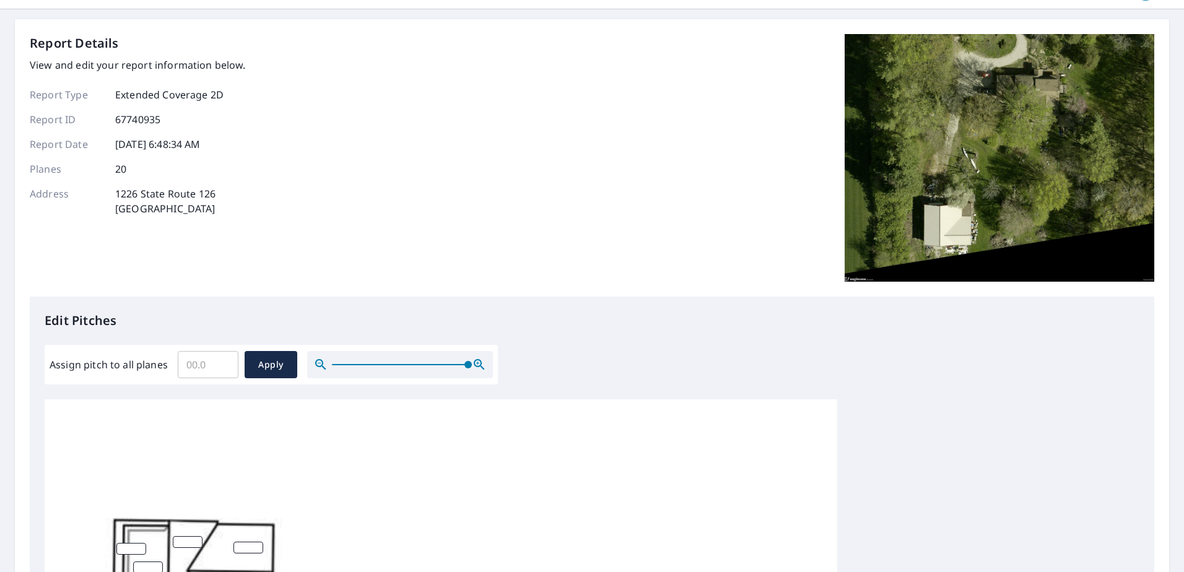
scroll to position [0, 0]
